Goal: Information Seeking & Learning: Learn about a topic

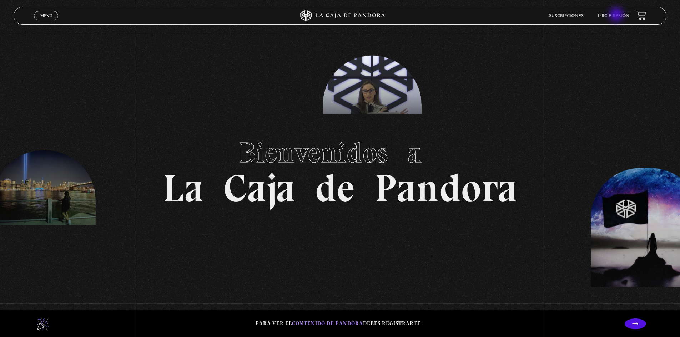
click at [617, 15] on link "Inicie sesión" at bounding box center [613, 16] width 31 height 4
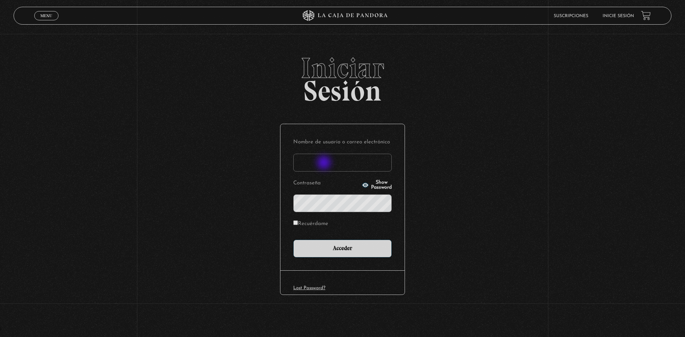
click at [325, 162] on input "Nombre de usuario o correo electrónico" at bounding box center [342, 163] width 99 height 18
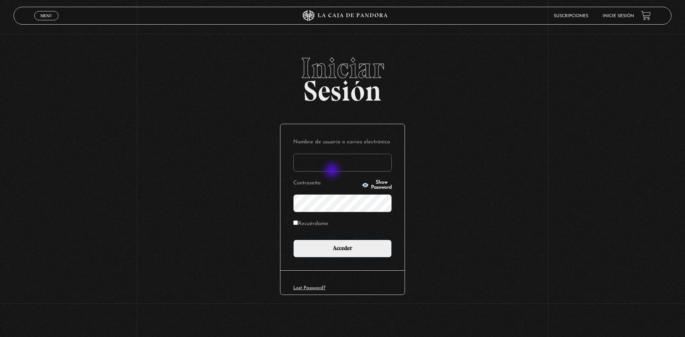
type input "Andy95"
click at [293, 240] on input "Acceder" at bounding box center [342, 249] width 99 height 18
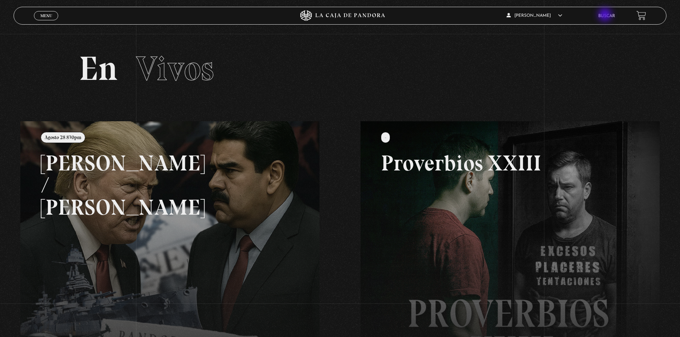
click at [606, 15] on link "Buscar" at bounding box center [606, 16] width 17 height 4
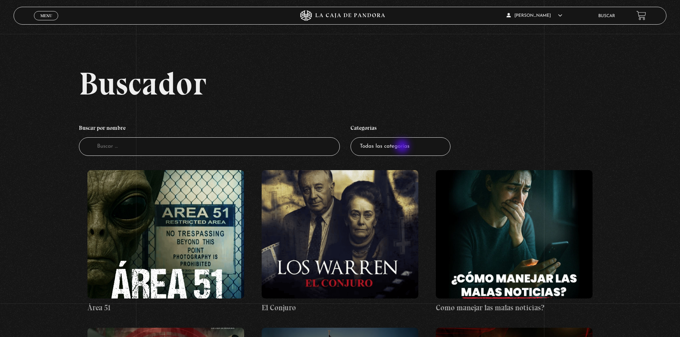
click at [403, 147] on select "Todas las categorías 11:11 Humanitario (1) Amo los Lunes (2) Análisis de series…" at bounding box center [400, 146] width 100 height 19
select select "teorias-de-conspiracion"
click at [353, 137] on select "Todas las categorías 11:11 Humanitario (1) Amo los Lunes (2) Análisis de series…" at bounding box center [400, 146] width 100 height 19
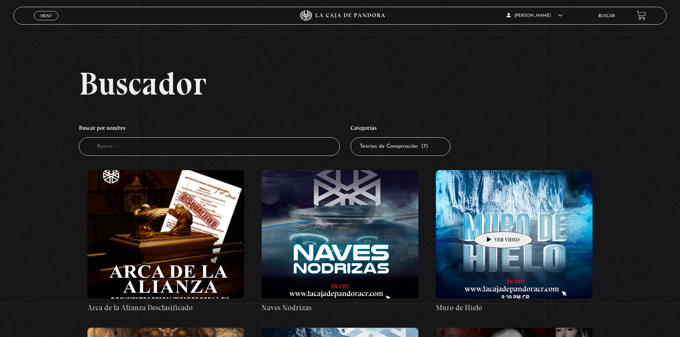
click at [493, 220] on figure at bounding box center [514, 234] width 157 height 128
